Goal: Task Accomplishment & Management: Use online tool/utility

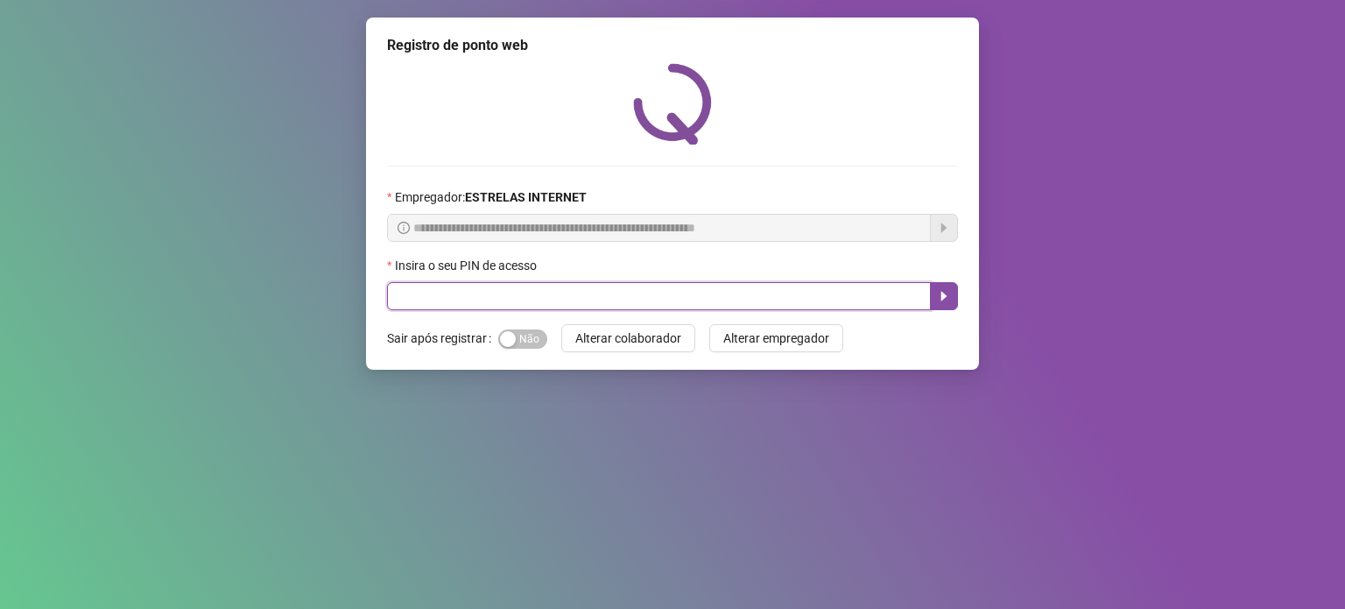
click at [500, 307] on input "text" at bounding box center [659, 296] width 544 height 28
type input "*****"
click at [939, 298] on icon "caret-right" at bounding box center [944, 296] width 14 height 14
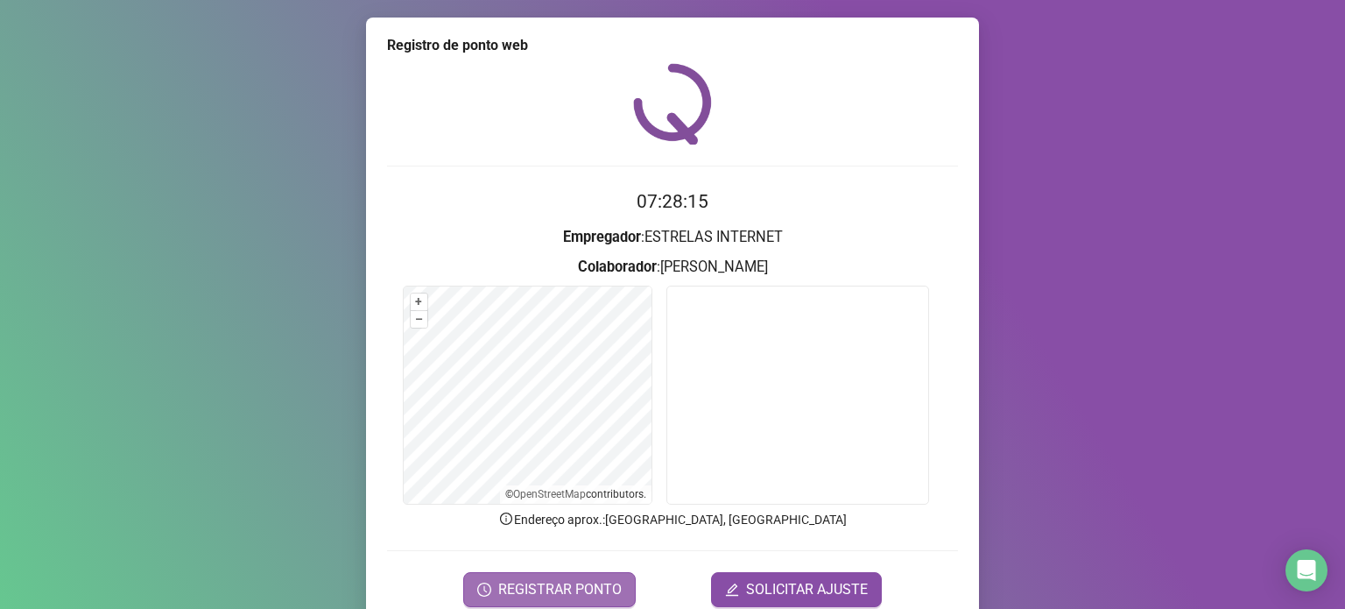
click at [592, 586] on span "REGISTRAR PONTO" at bounding box center [559, 589] width 123 height 21
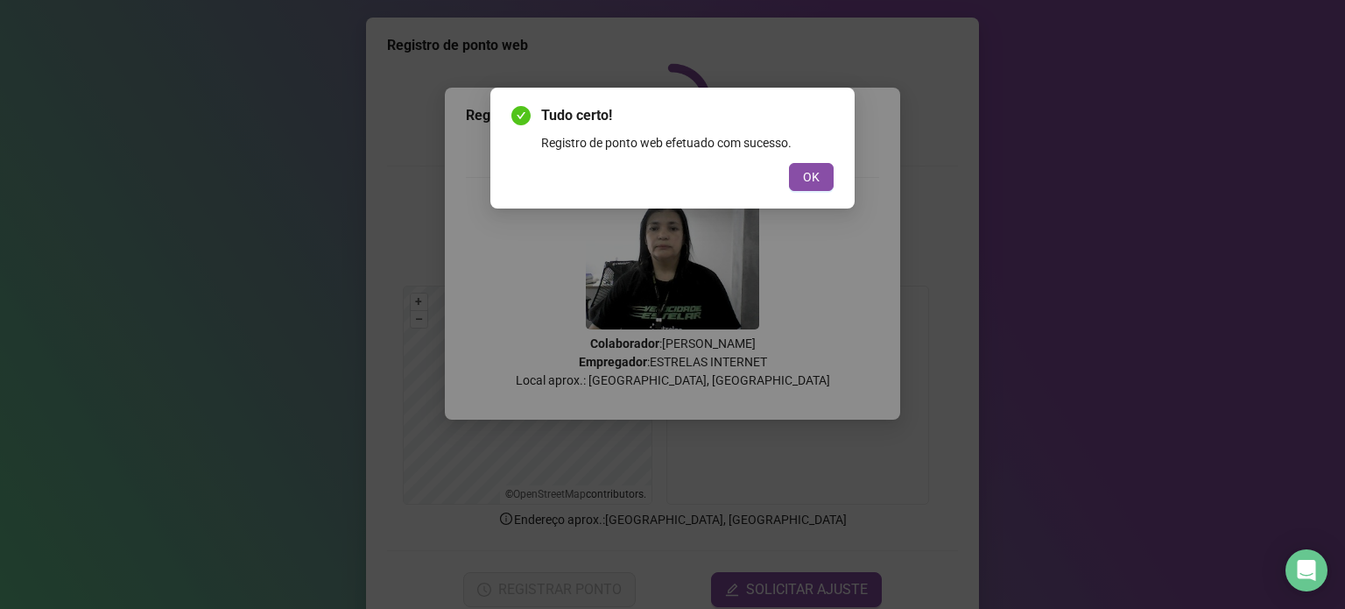
click at [0, 317] on div "Tudo certo! Registro de ponto web efetuado com sucesso. OK" at bounding box center [672, 304] width 1345 height 609
drag, startPoint x: 1, startPoint y: 349, endPoint x: 6, endPoint y: 360, distance: 11.7
click at [811, 177] on span "OK" at bounding box center [811, 176] width 17 height 19
